Goal: Check status: Verify the current state of an ongoing process or item

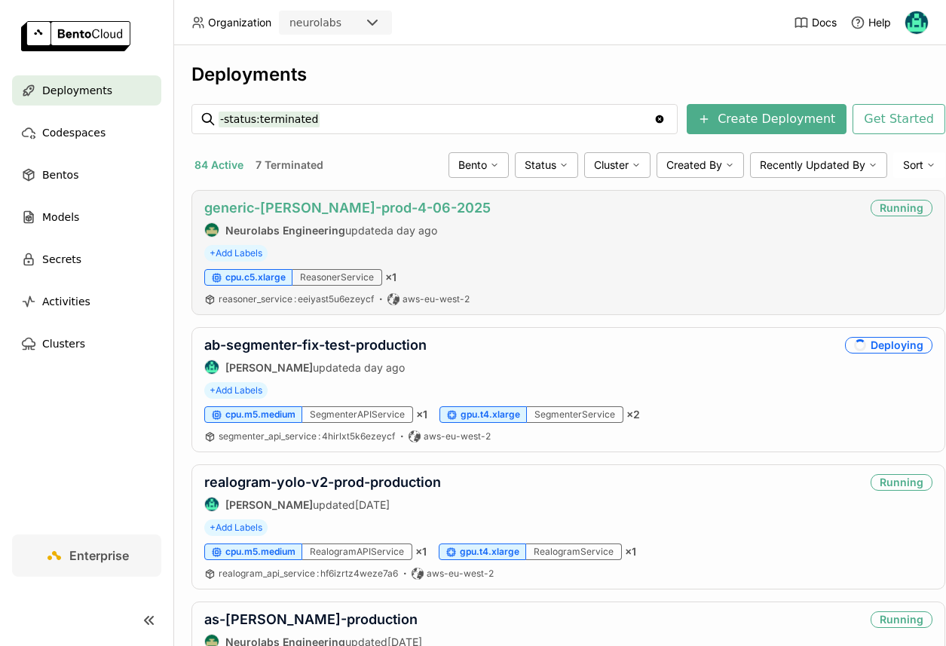
click at [380, 211] on link "generic-[PERSON_NAME]-prod-4-06-2025" at bounding box center [347, 208] width 287 height 16
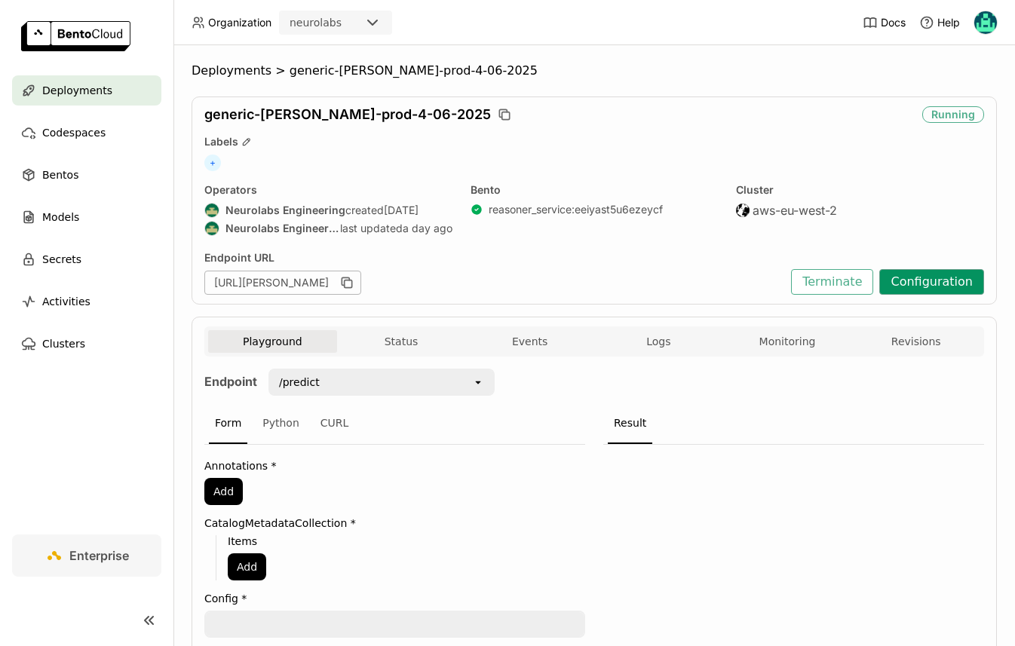
click at [926, 274] on button "Configuration" at bounding box center [931, 282] width 105 height 26
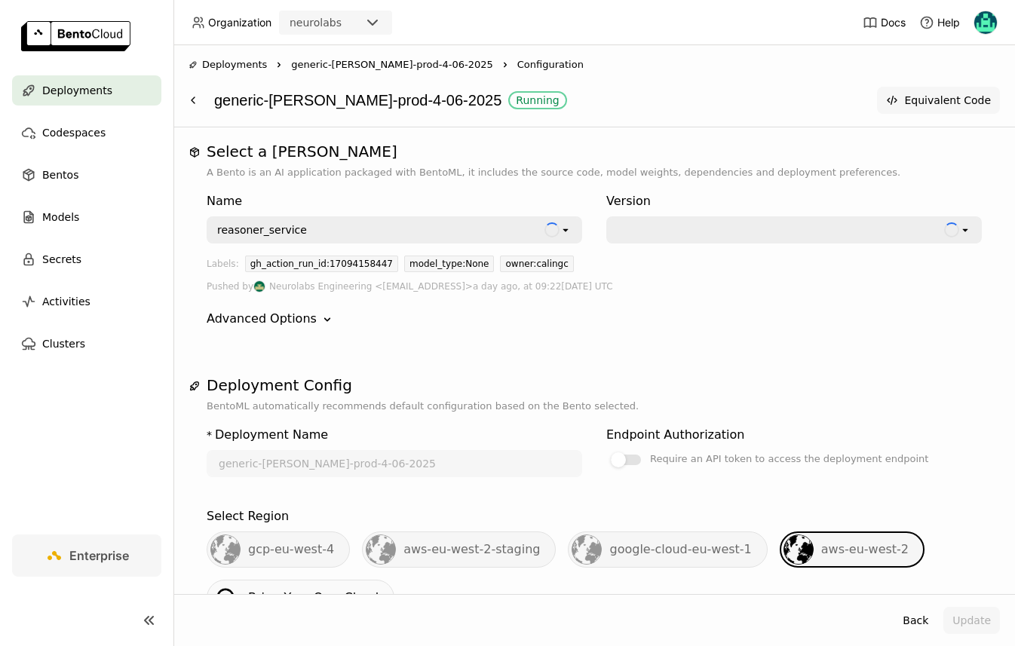
click at [916, 105] on button "Equivalent Code" at bounding box center [938, 100] width 123 height 27
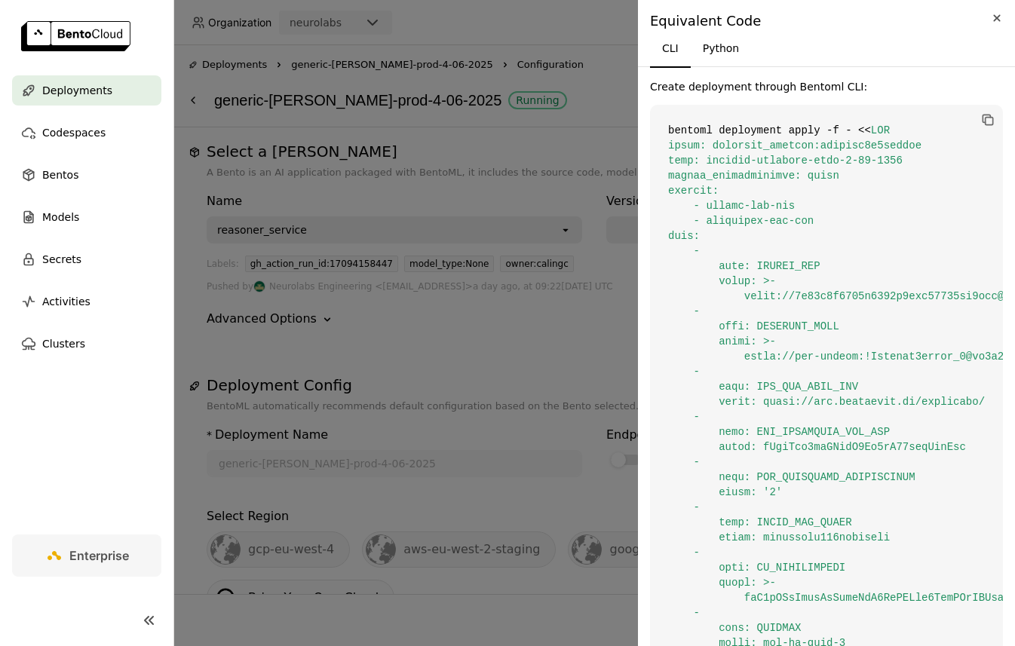
click at [946, 14] on icon "Close" at bounding box center [997, 18] width 17 height 18
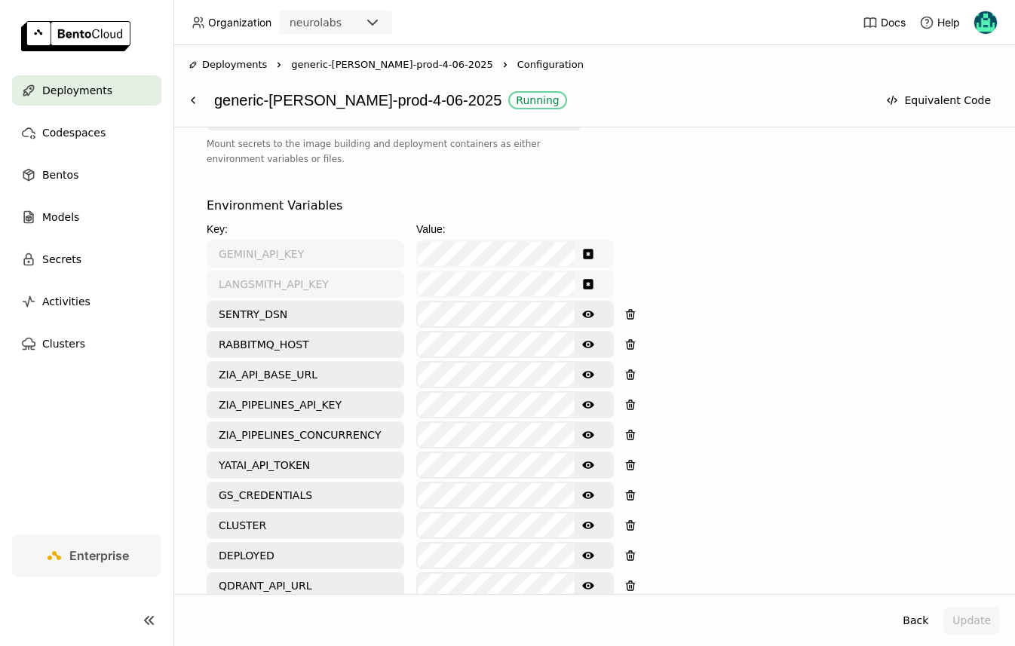
scroll to position [1110, 0]
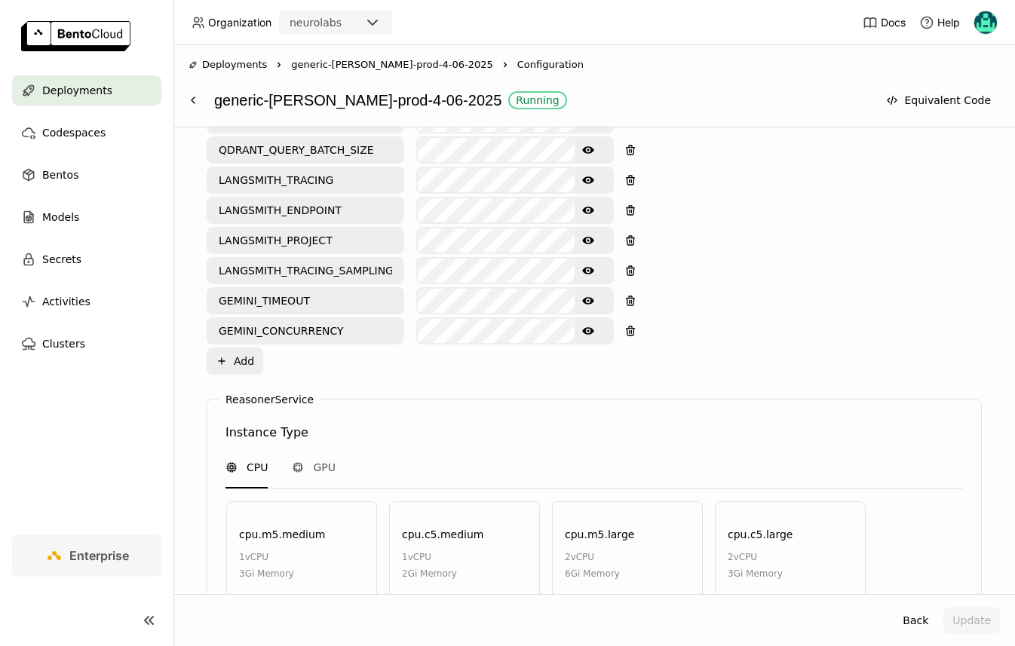
click at [591, 330] on icon "Show password text" at bounding box center [588, 331] width 12 height 8
click at [592, 311] on button "Show password text" at bounding box center [588, 301] width 27 height 24
click at [946, 627] on button "Update" at bounding box center [971, 620] width 57 height 27
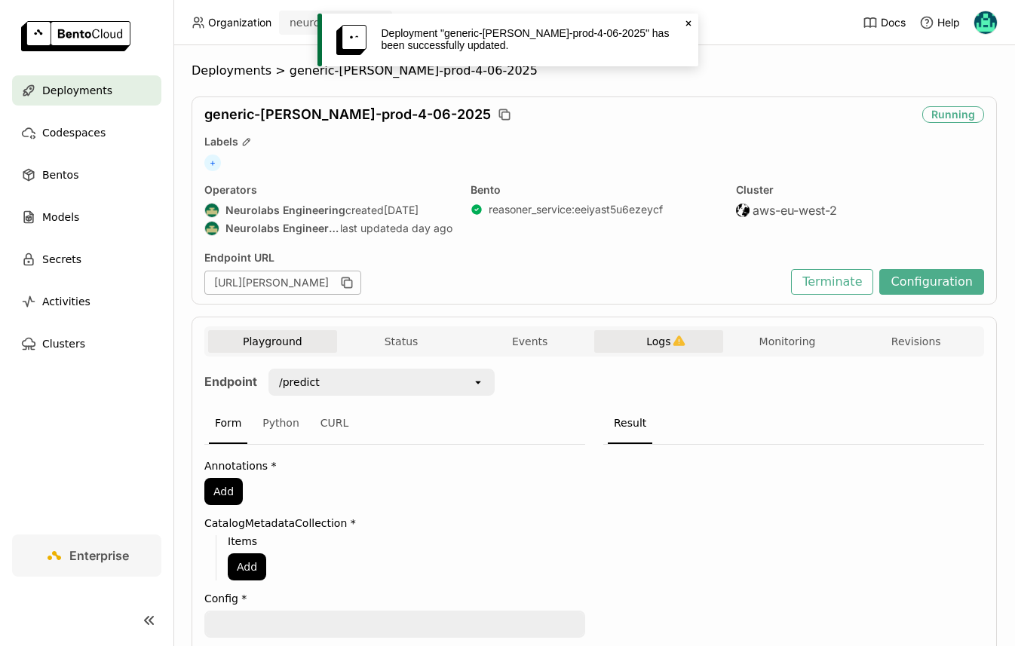
click at [673, 337] on icon "button" at bounding box center [679, 341] width 13 height 13
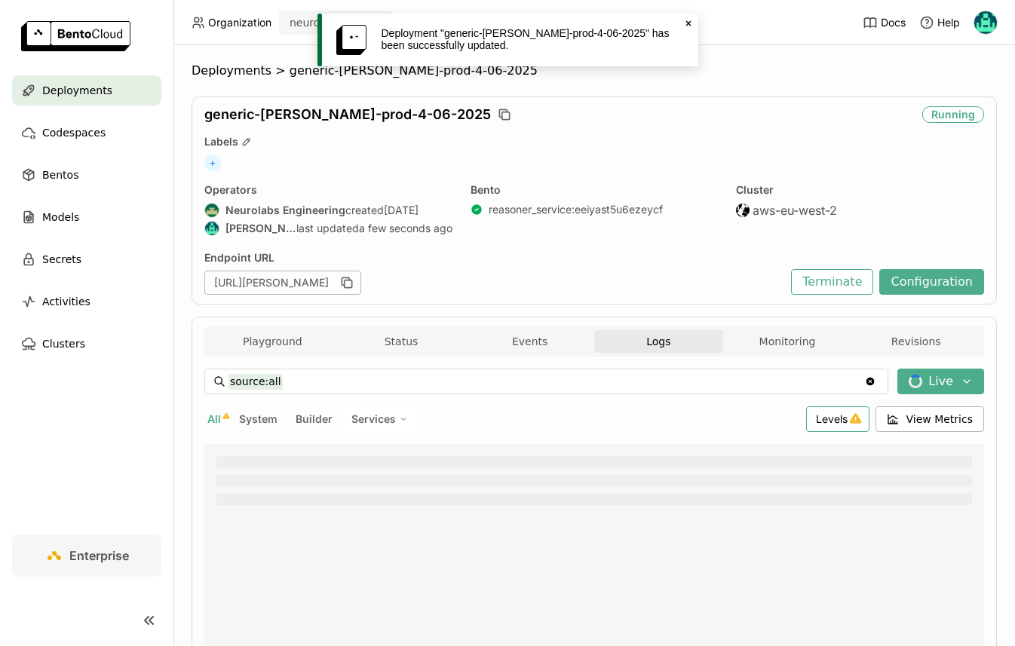
click at [848, 421] on span "Levels" at bounding box center [832, 418] width 32 height 13
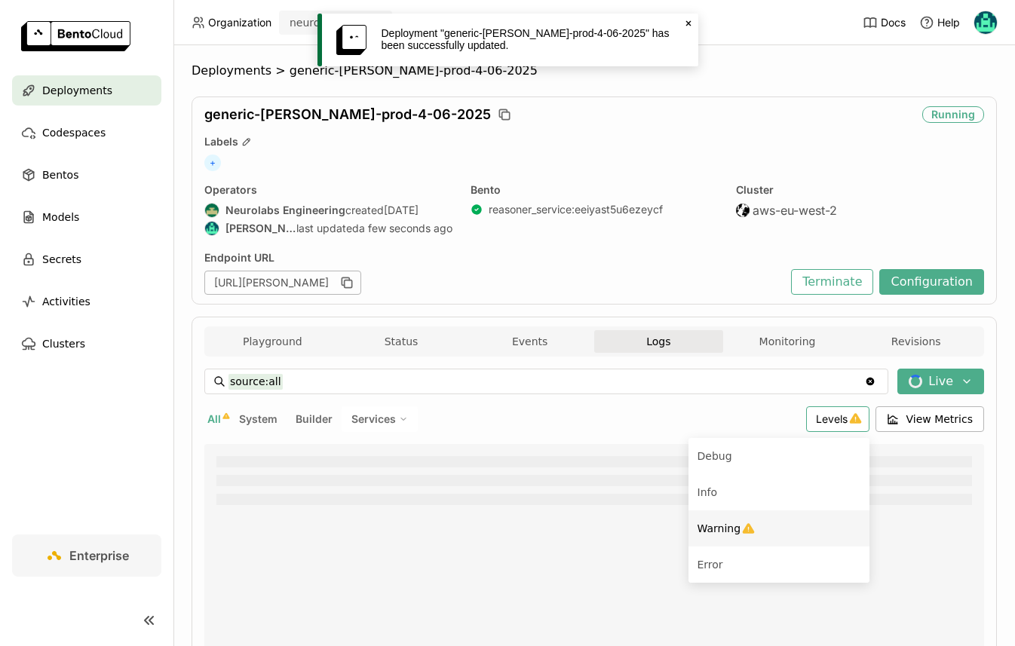
click at [773, 520] on div "Warning" at bounding box center [778, 529] width 163 height 18
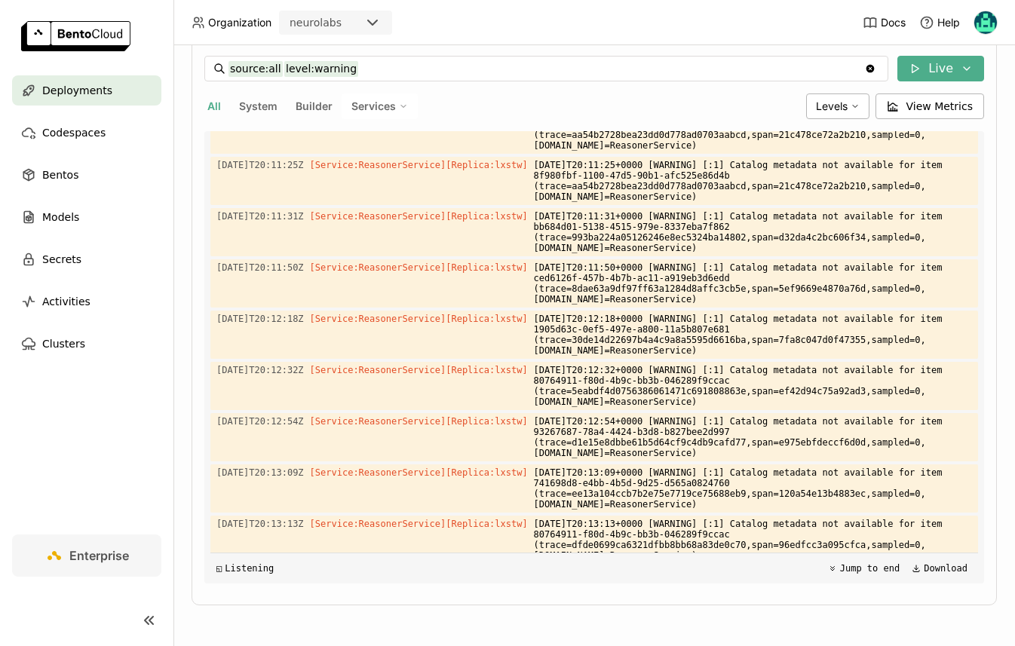
scroll to position [2309, 0]
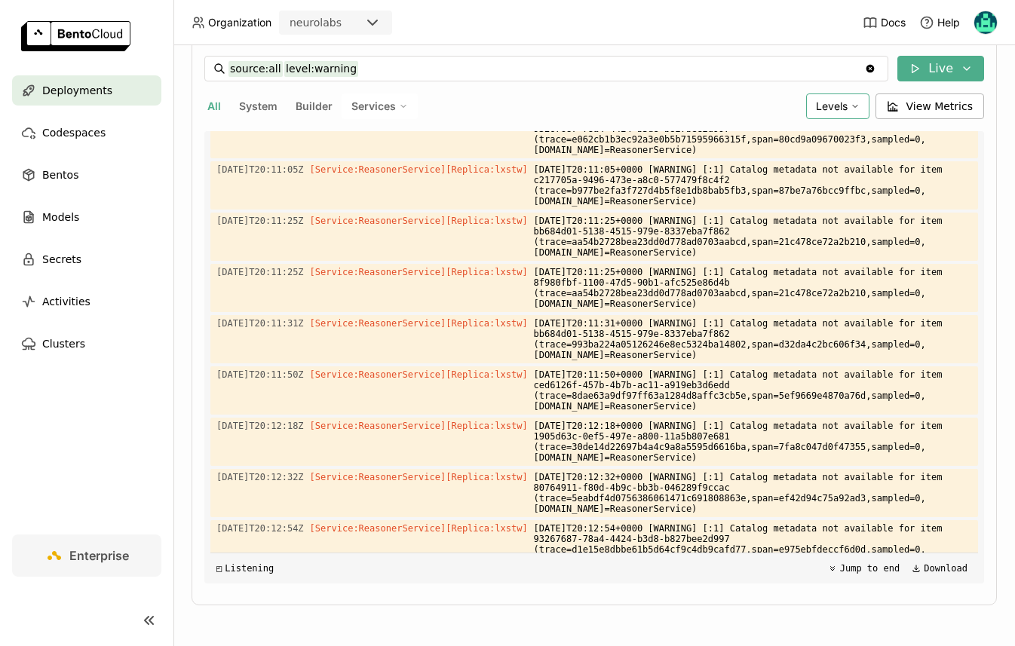
click at [833, 109] on span "Levels" at bounding box center [832, 106] width 32 height 13
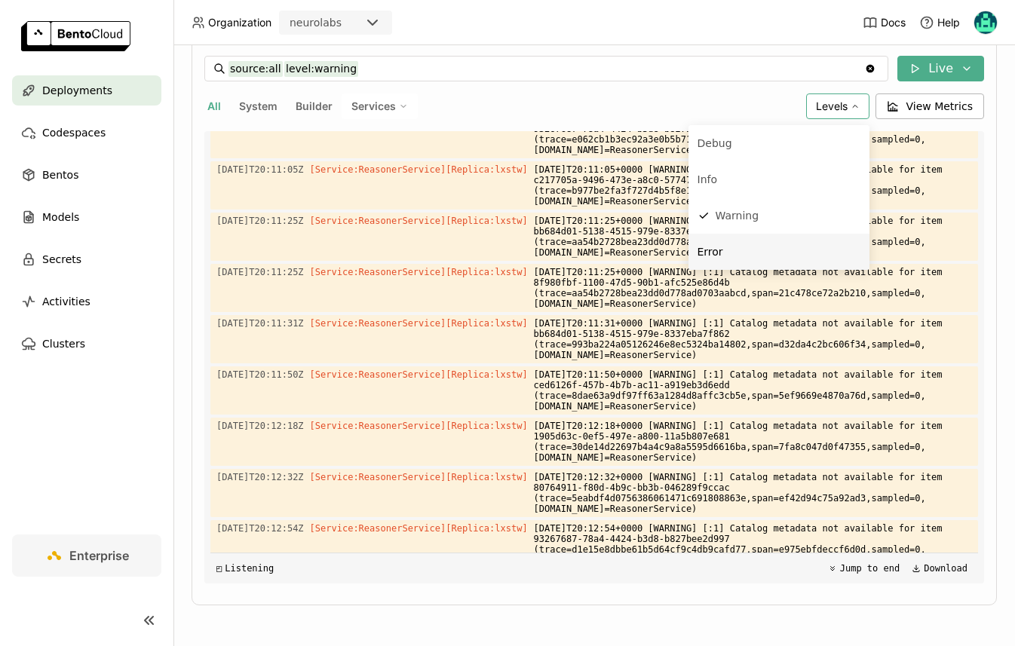
click at [768, 239] on li "Error" at bounding box center [778, 252] width 181 height 36
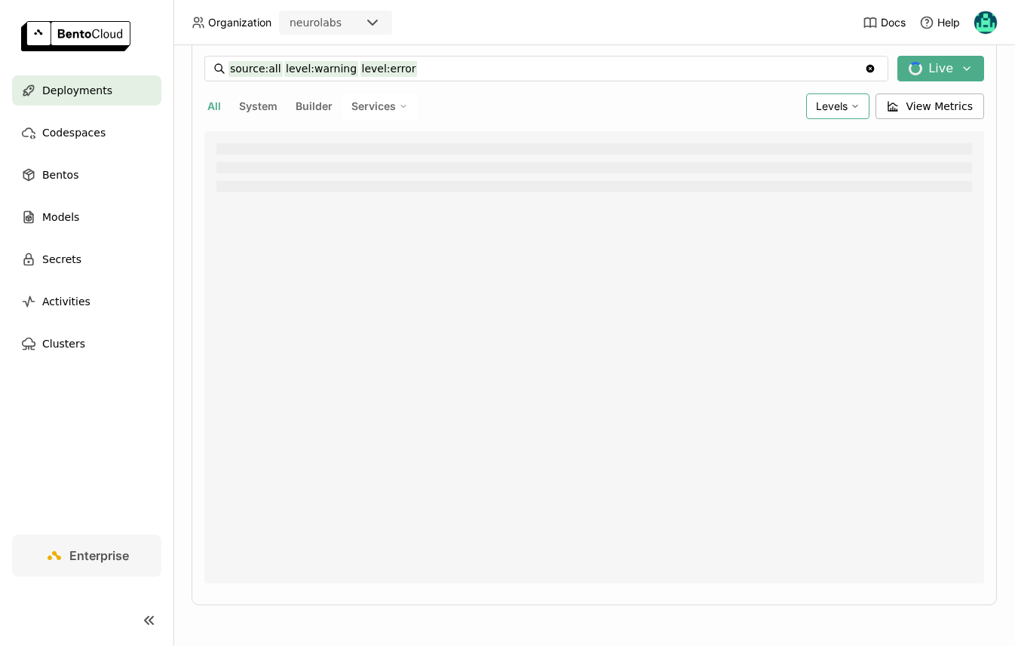
click at [833, 108] on span "Levels" at bounding box center [832, 106] width 32 height 13
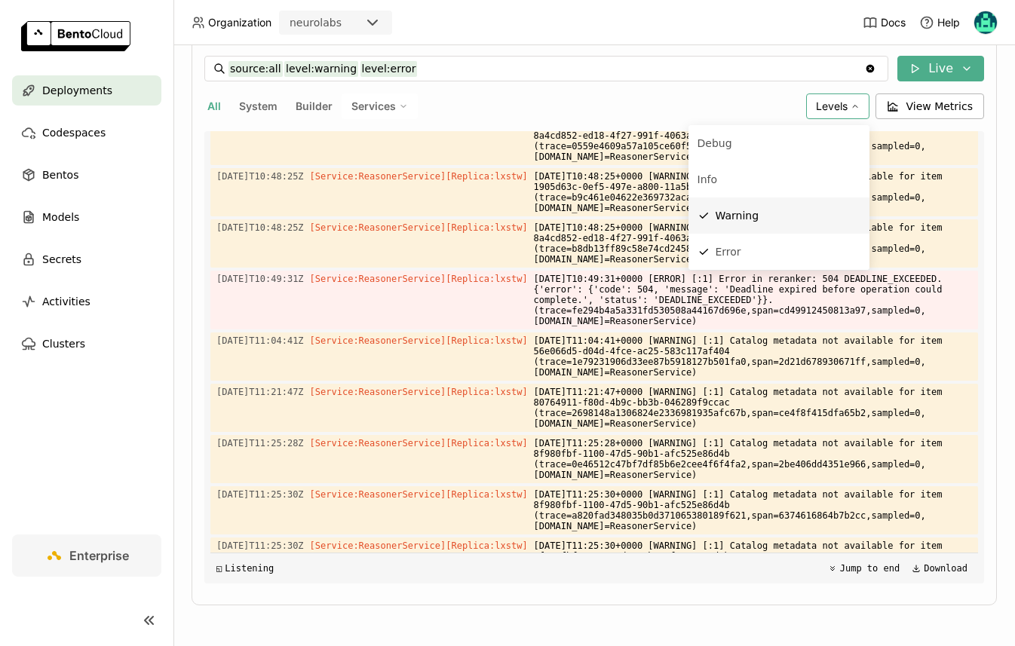
scroll to position [4863, 0]
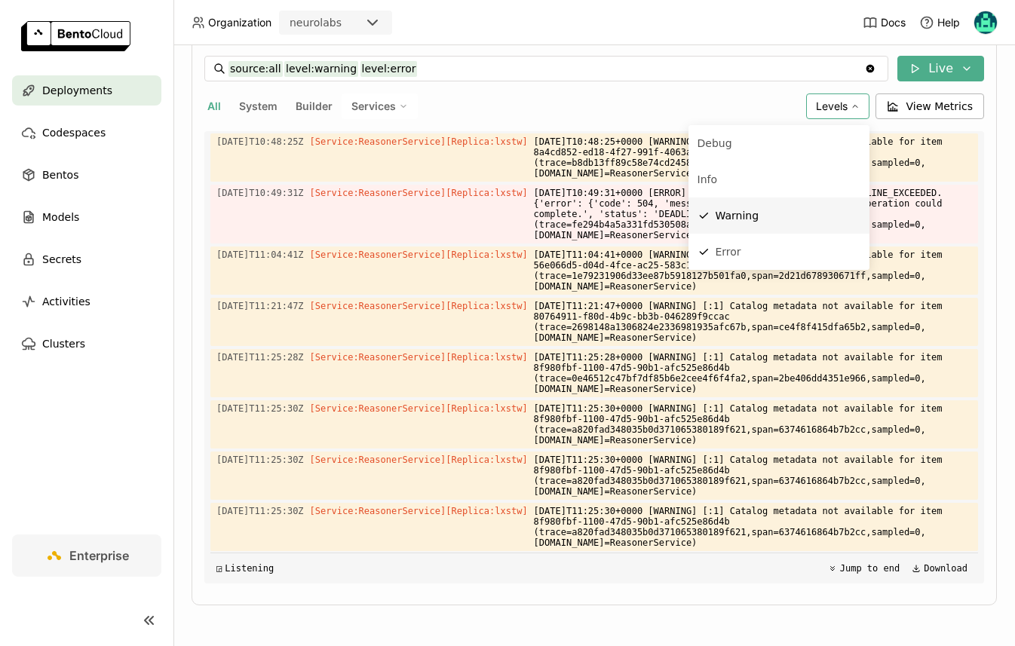
click at [755, 204] on li "Warning" at bounding box center [778, 216] width 181 height 36
type input "source:all level:error"
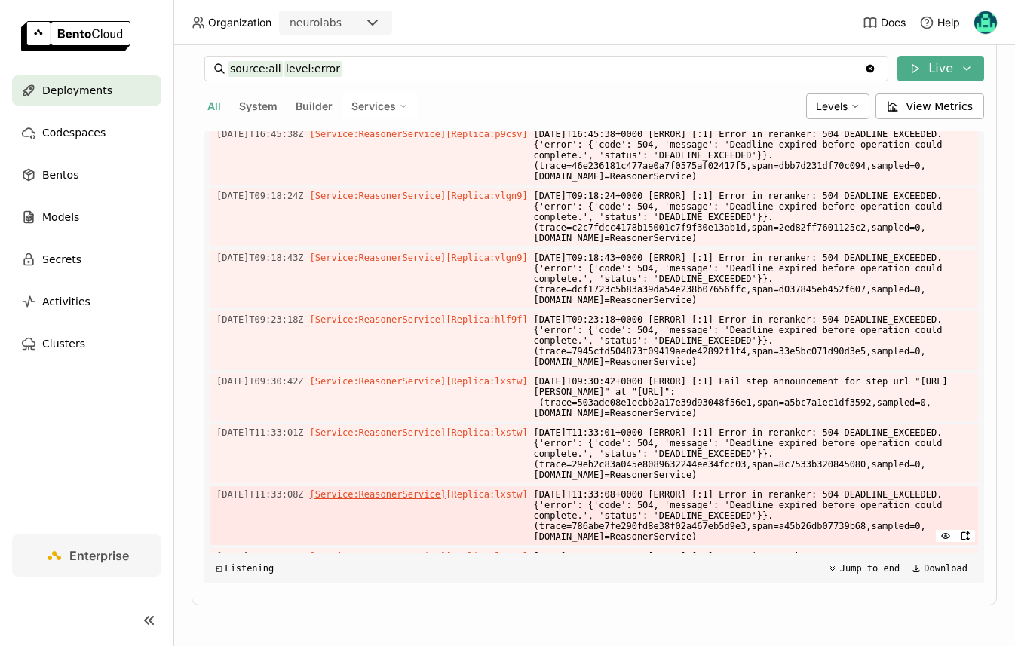
scroll to position [78, 0]
